Goal: Register for event/course

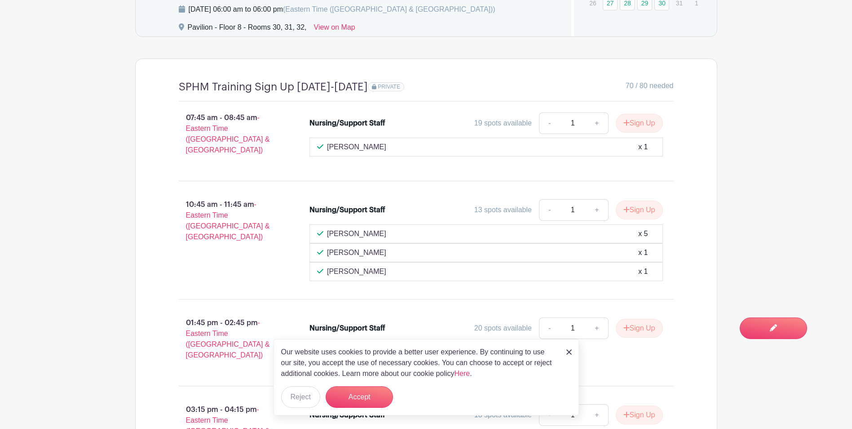
scroll to position [898, 0]
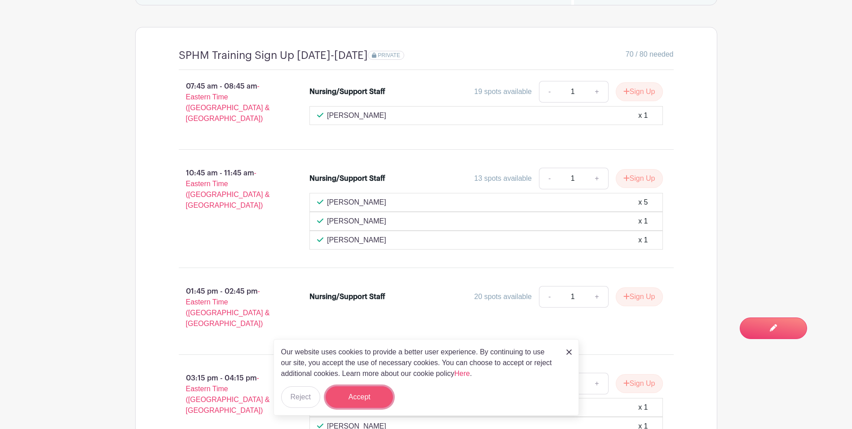
click at [342, 397] on button "Accept" at bounding box center [359, 397] width 67 height 22
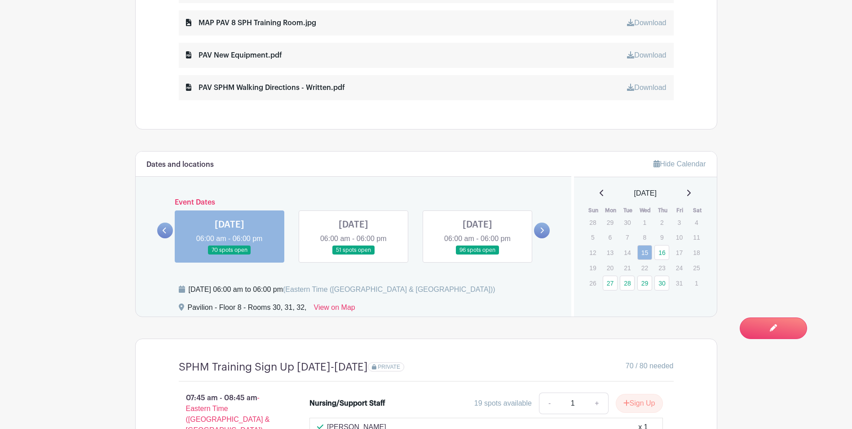
scroll to position [632, 0]
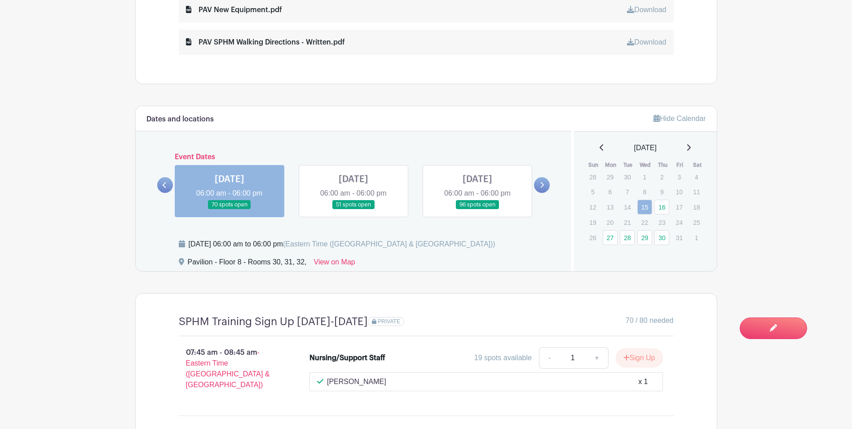
click at [353, 209] on link at bounding box center [353, 209] width 0 height 0
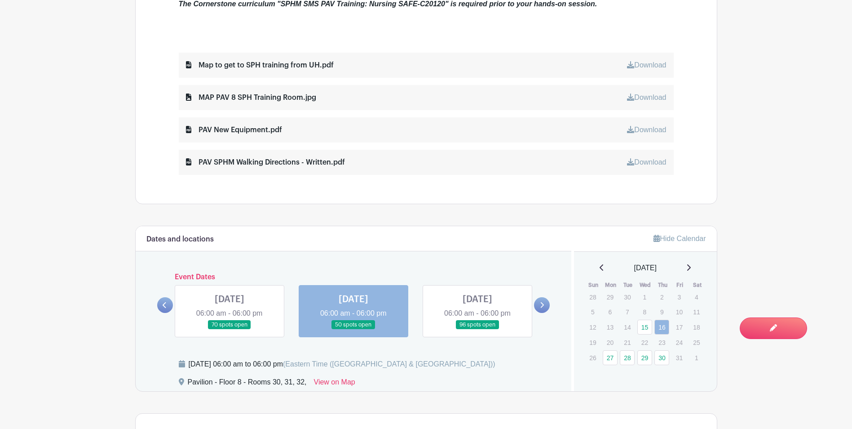
scroll to position [462, 0]
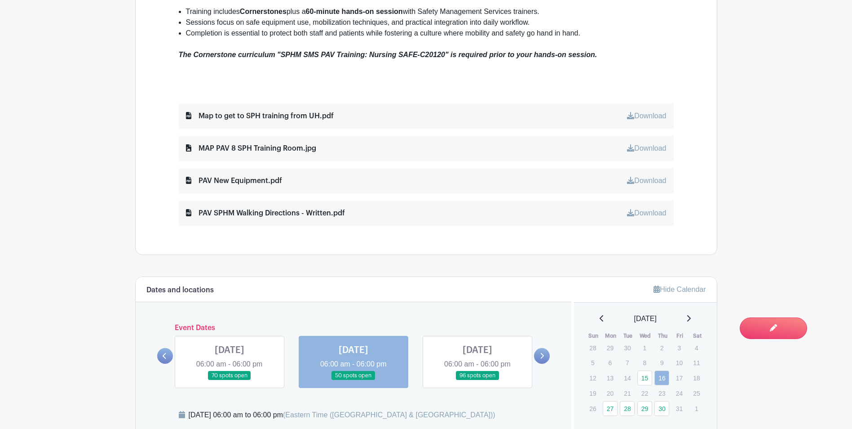
click at [540, 357] on icon at bounding box center [542, 355] width 4 height 7
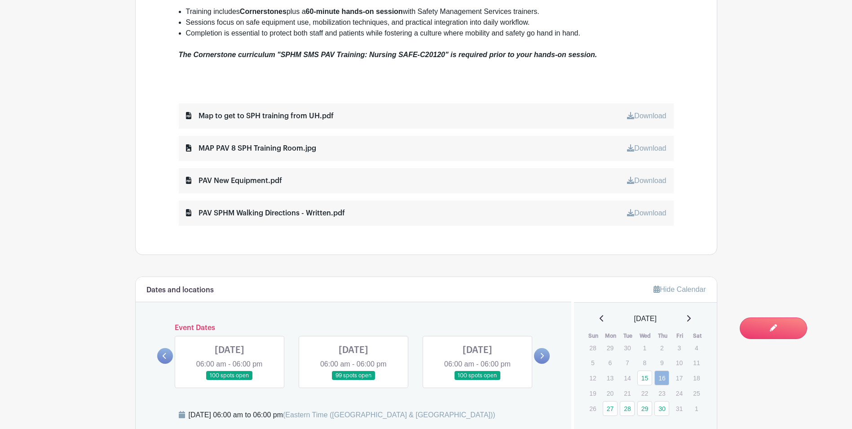
click at [477, 380] on link at bounding box center [477, 380] width 0 height 0
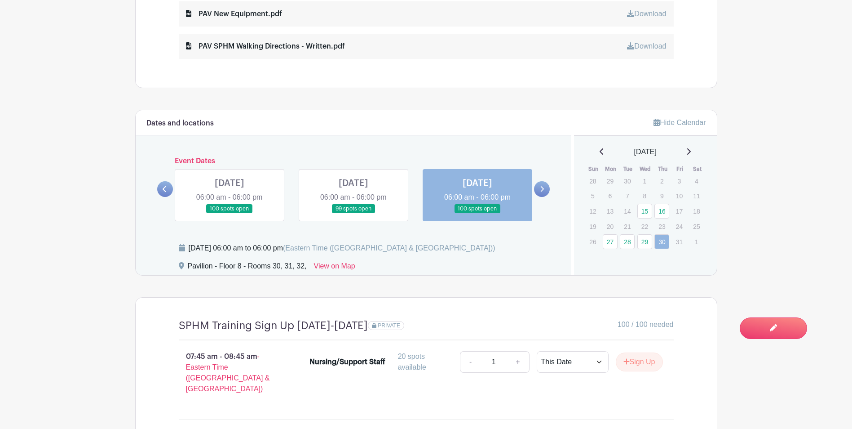
scroll to position [629, 0]
click at [614, 225] on p "20" at bounding box center [610, 226] width 15 height 14
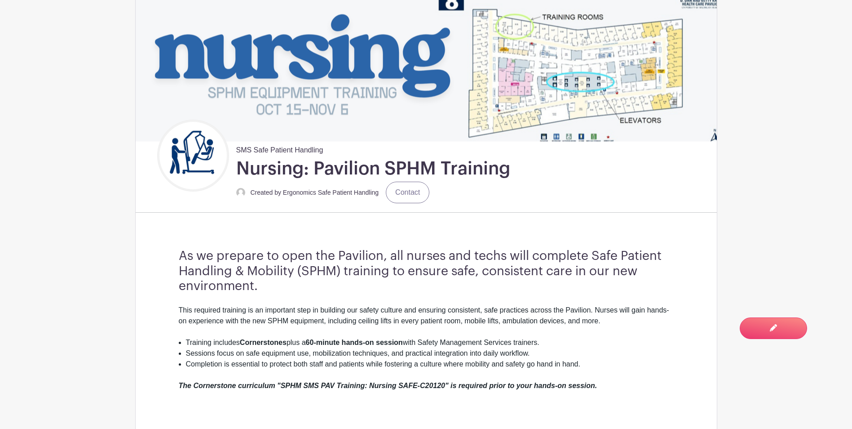
scroll to position [0, 0]
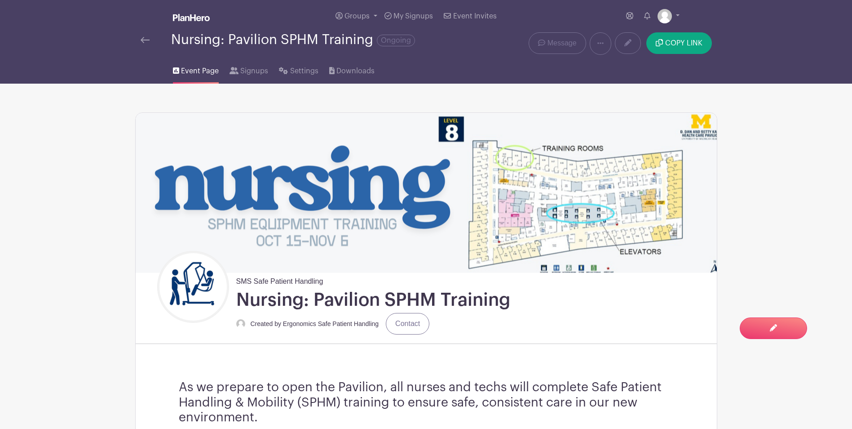
click at [196, 15] on img at bounding box center [191, 17] width 37 height 7
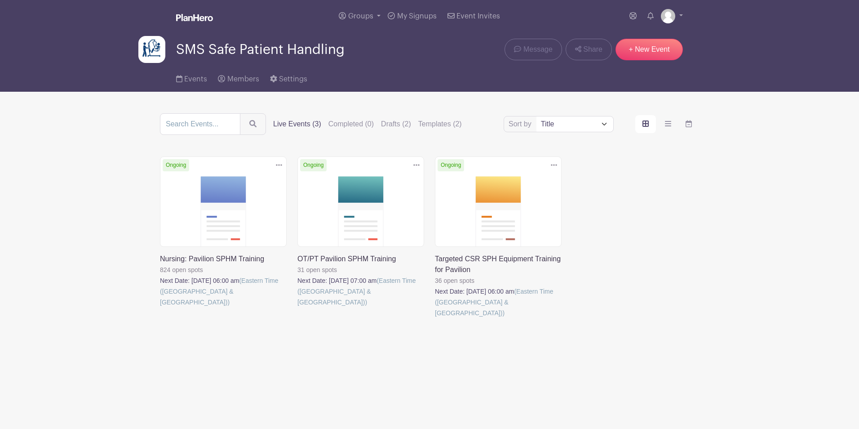
click at [297, 307] on link at bounding box center [297, 307] width 0 height 0
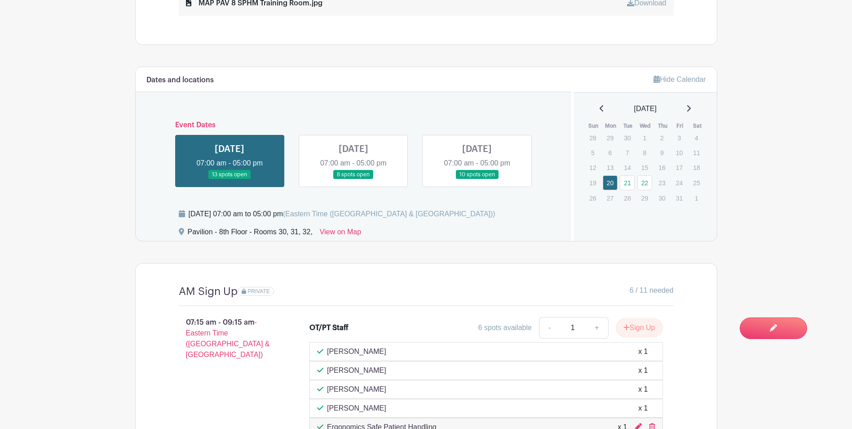
scroll to position [584, 0]
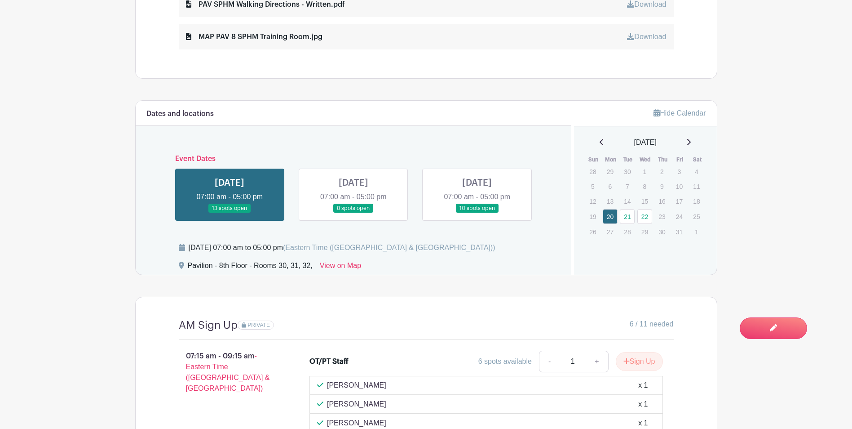
click at [477, 213] on link at bounding box center [477, 213] width 0 height 0
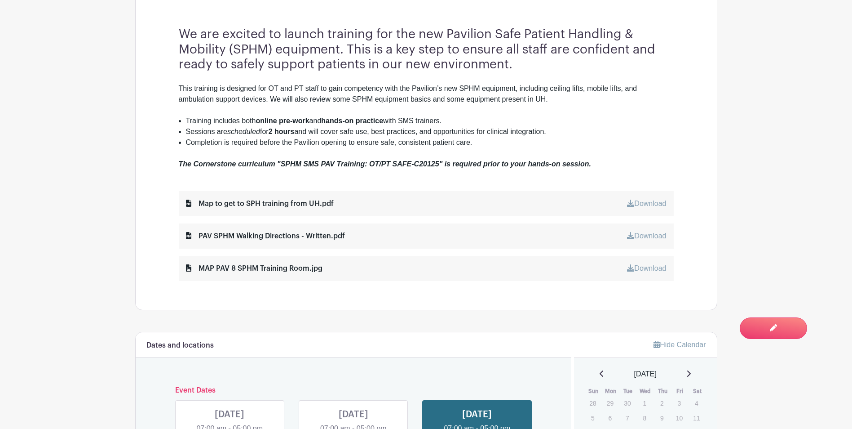
scroll to position [314, 0]
